Goal: Task Accomplishment & Management: Manage account settings

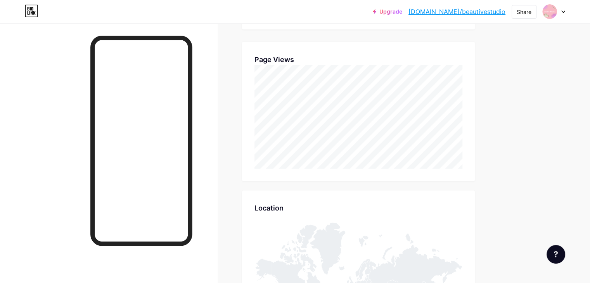
scroll to position [283, 589]
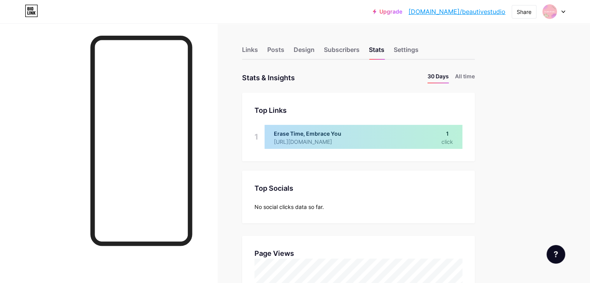
scroll to position [155, 0]
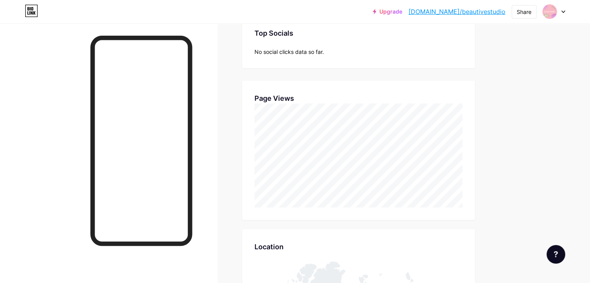
click at [37, 47] on div at bounding box center [108, 164] width 217 height 283
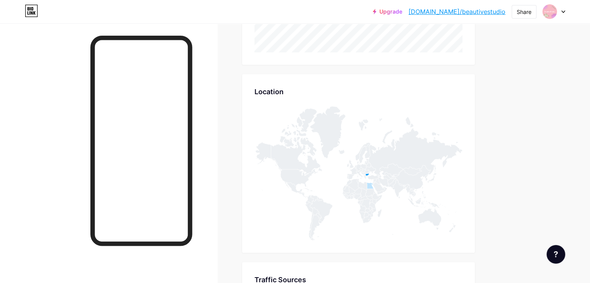
scroll to position [155, 0]
